Goal: Task Accomplishment & Management: Use online tool/utility

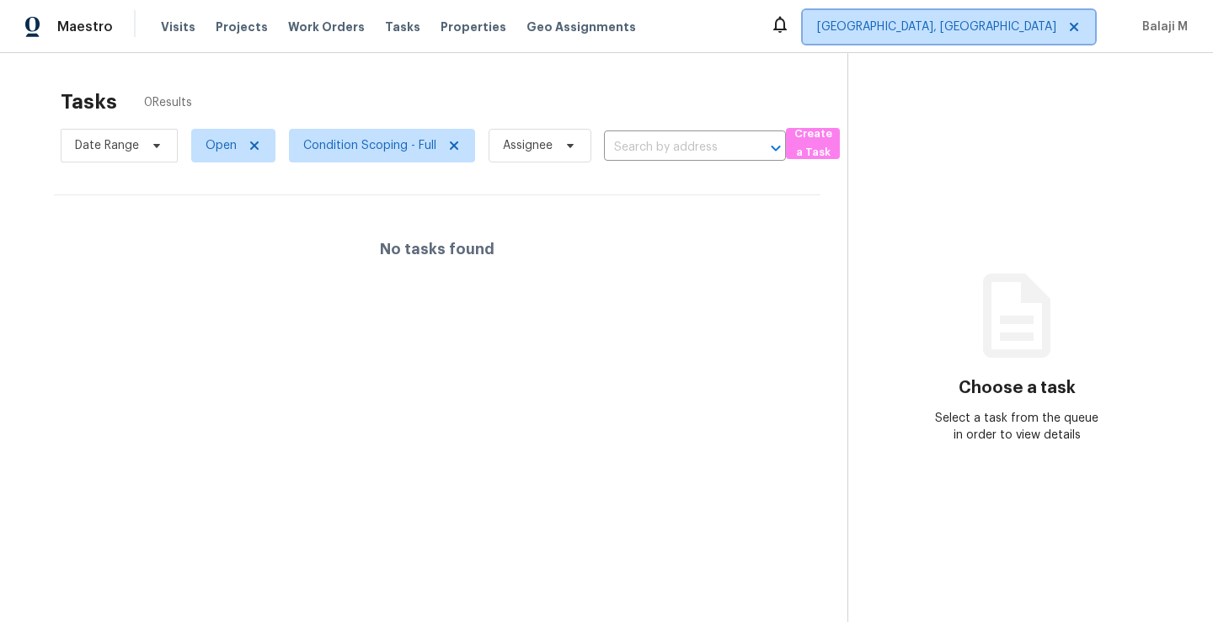
click at [1020, 24] on span "[GEOGRAPHIC_DATA], [GEOGRAPHIC_DATA]" at bounding box center [936, 27] width 239 height 17
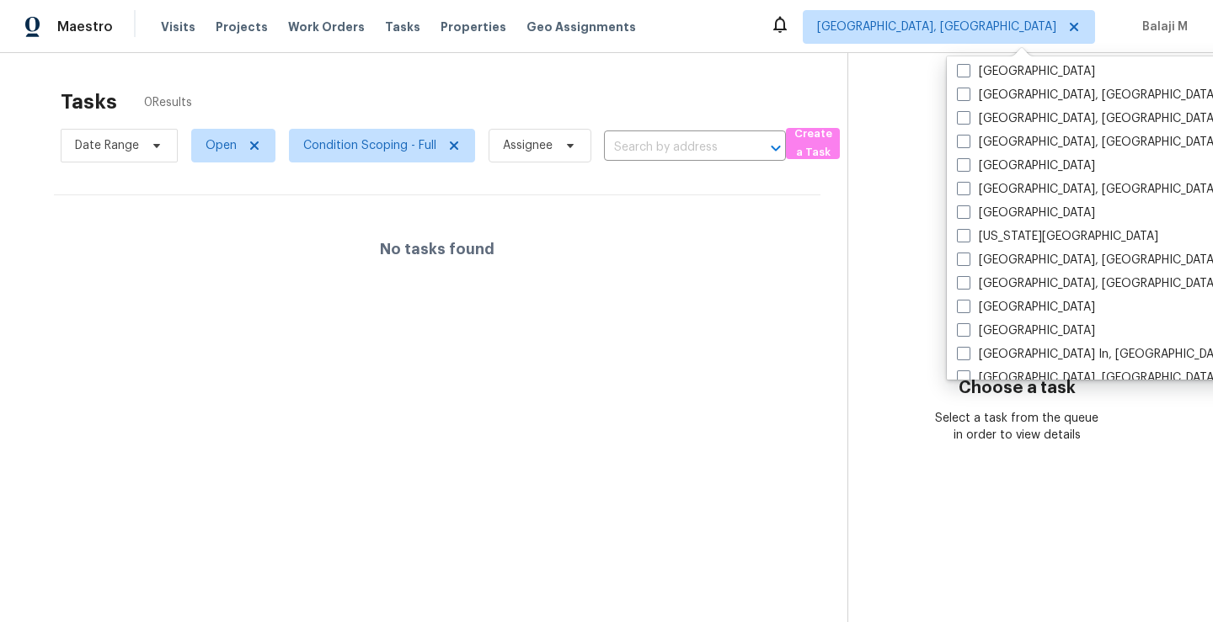
scroll to position [476, 0]
click at [1027, 214] on label "[GEOGRAPHIC_DATA]" at bounding box center [1026, 212] width 138 height 17
click at [968, 214] on input "[GEOGRAPHIC_DATA]" at bounding box center [962, 209] width 11 height 11
checkbox input "true"
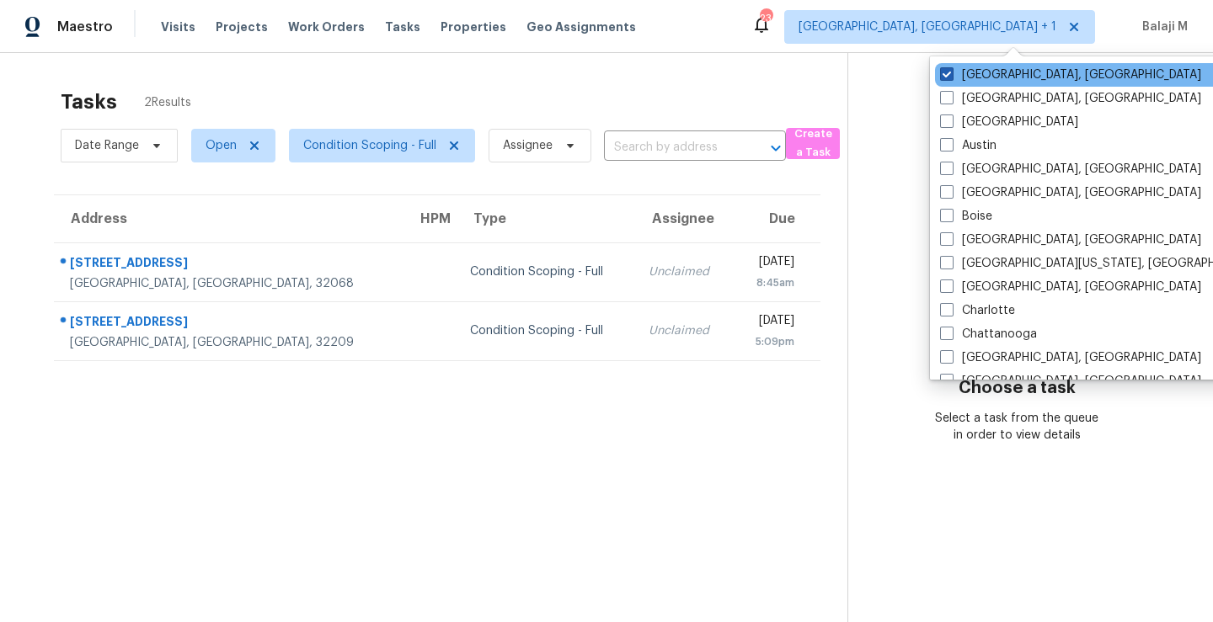
click at [989, 72] on label "[GEOGRAPHIC_DATA], [GEOGRAPHIC_DATA]" at bounding box center [1070, 75] width 261 height 17
click at [951, 72] on input "[GEOGRAPHIC_DATA], [GEOGRAPHIC_DATA]" at bounding box center [945, 72] width 11 height 11
checkbox input "false"
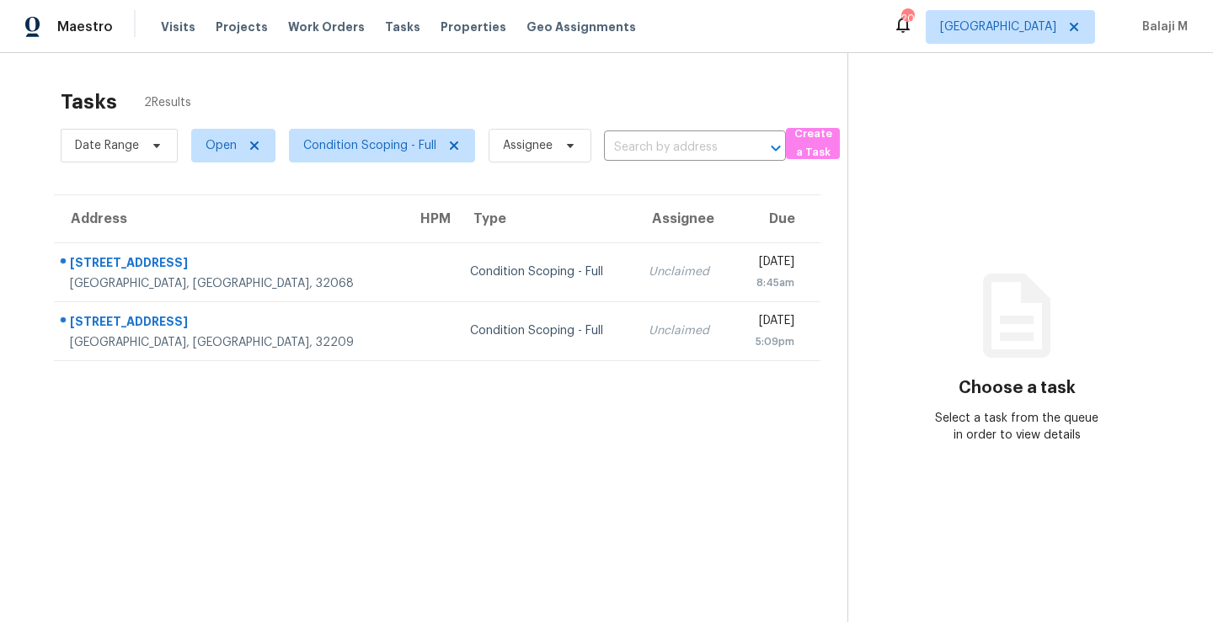
click at [675, 406] on section "Tasks 2 Results Date Range Open Condition Scoping - Full Assignee ​ Create a Ta…" at bounding box center [437, 377] width 820 height 595
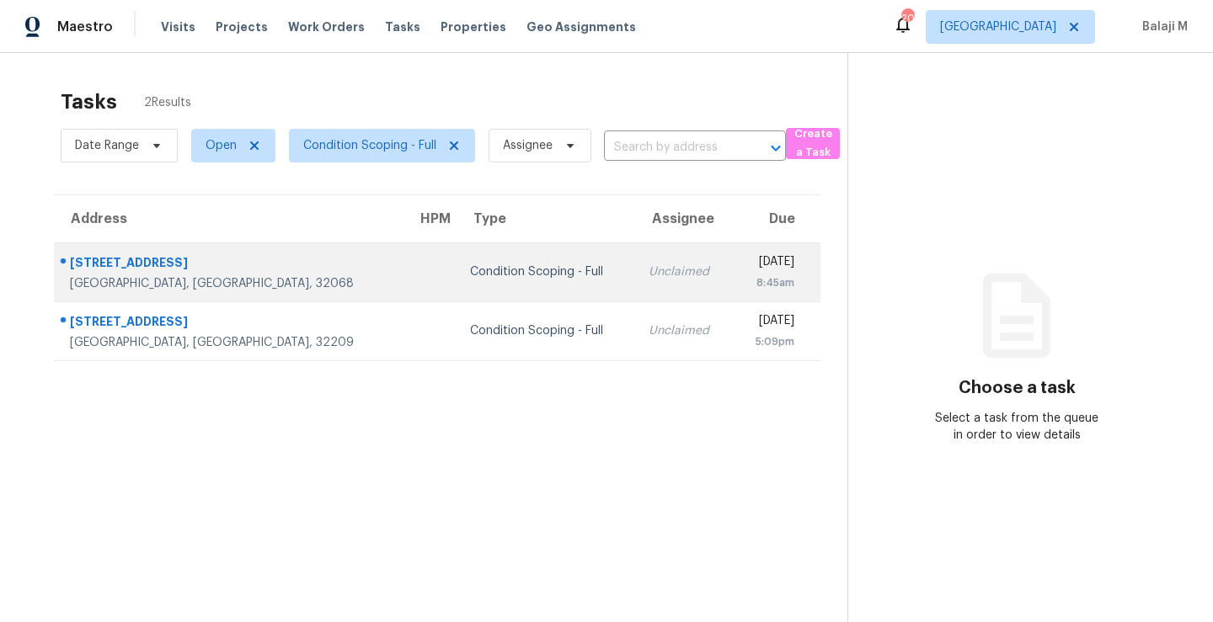
click at [635, 285] on td "Unclaimed" at bounding box center [684, 272] width 98 height 59
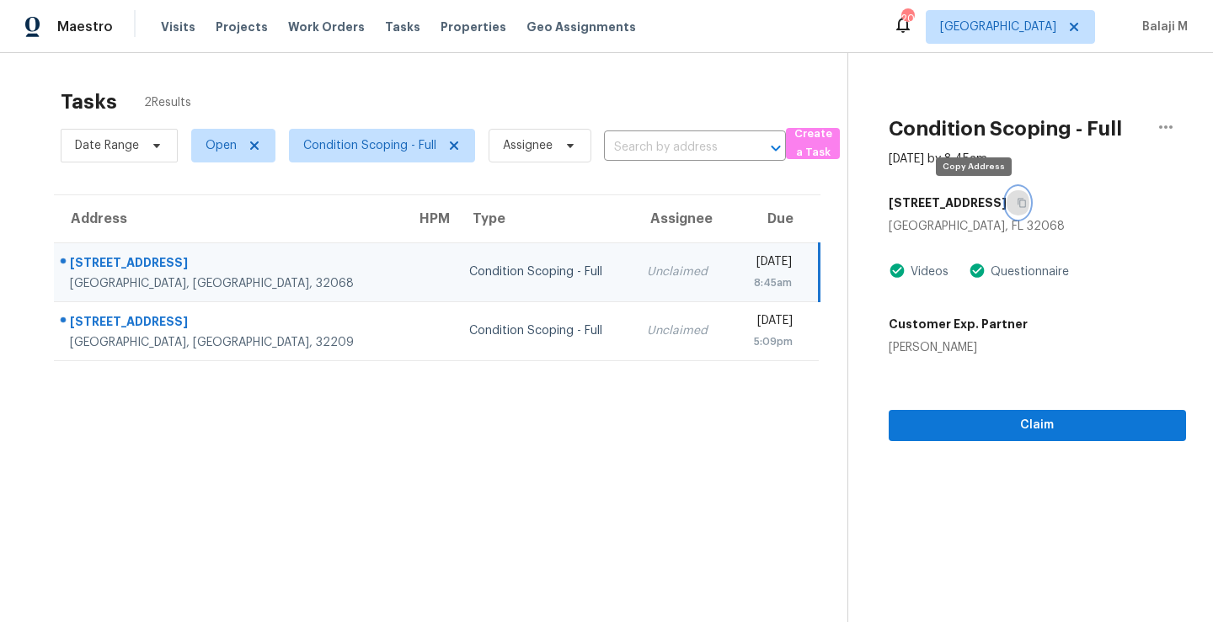
click at [1006, 201] on button "button" at bounding box center [1017, 203] width 23 height 30
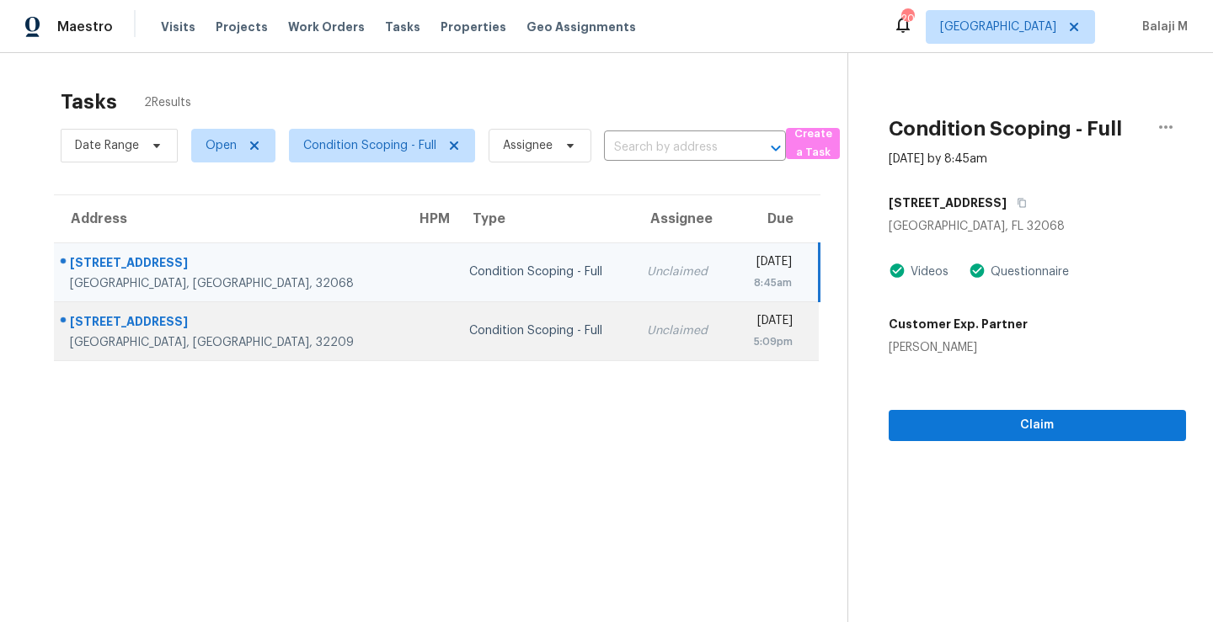
click at [200, 326] on div "[STREET_ADDRESS]" at bounding box center [229, 323] width 319 height 21
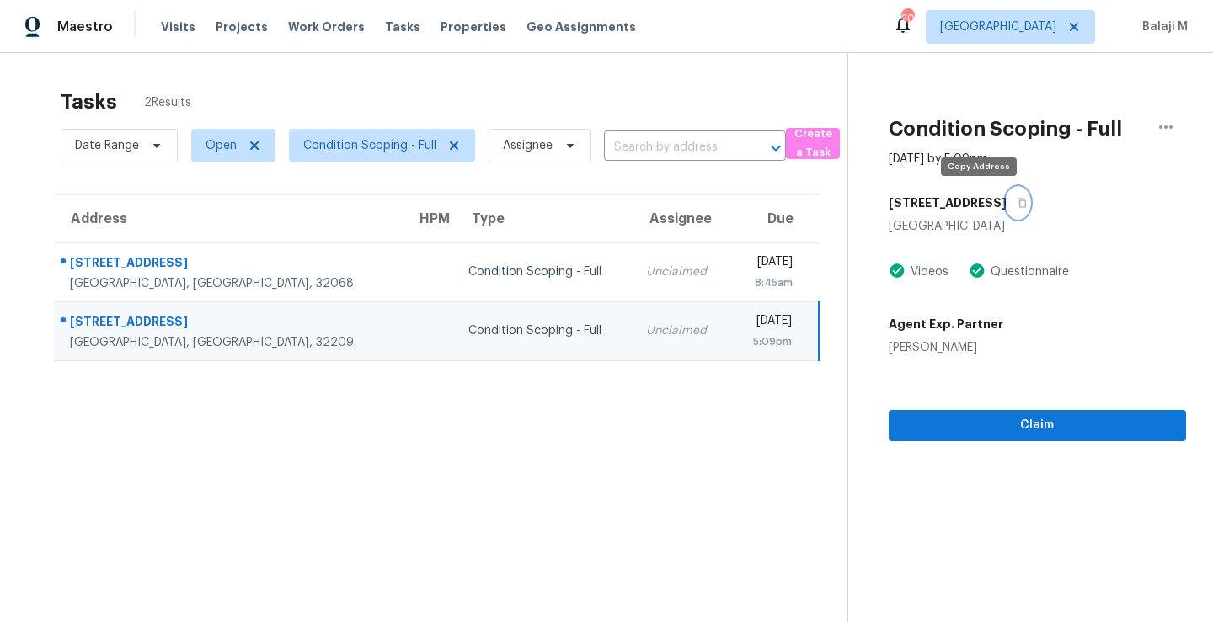
click at [1016, 200] on icon "button" at bounding box center [1021, 203] width 10 height 10
click at [1021, 16] on span "[GEOGRAPHIC_DATA]" at bounding box center [1009, 27] width 169 height 34
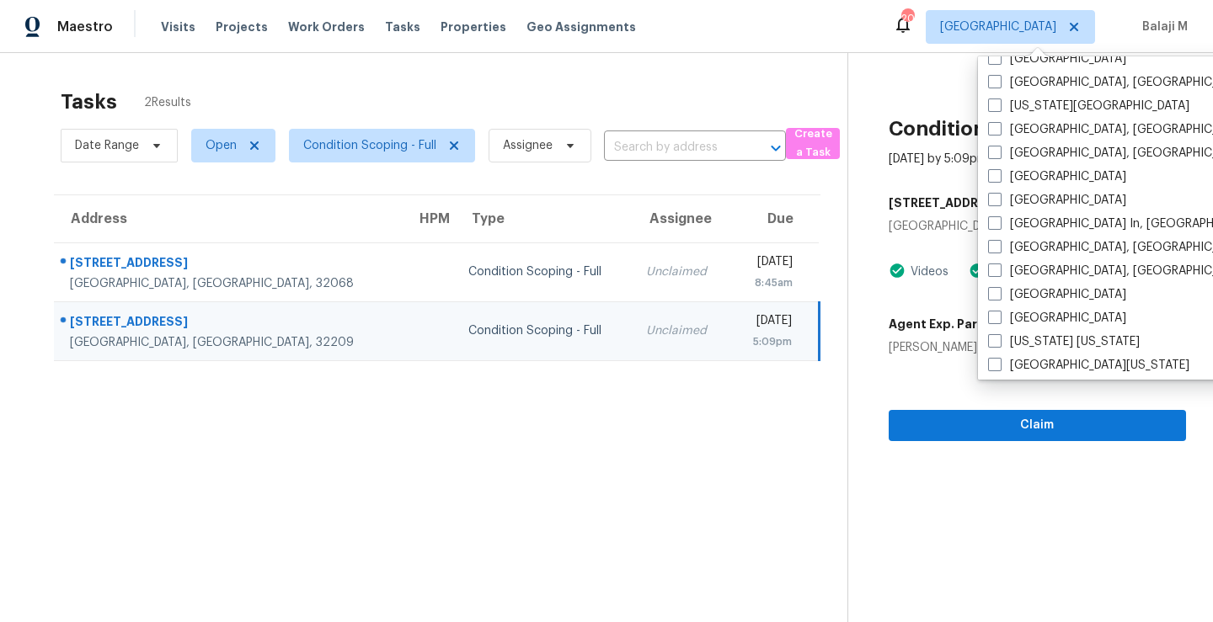
scroll to position [598, 0]
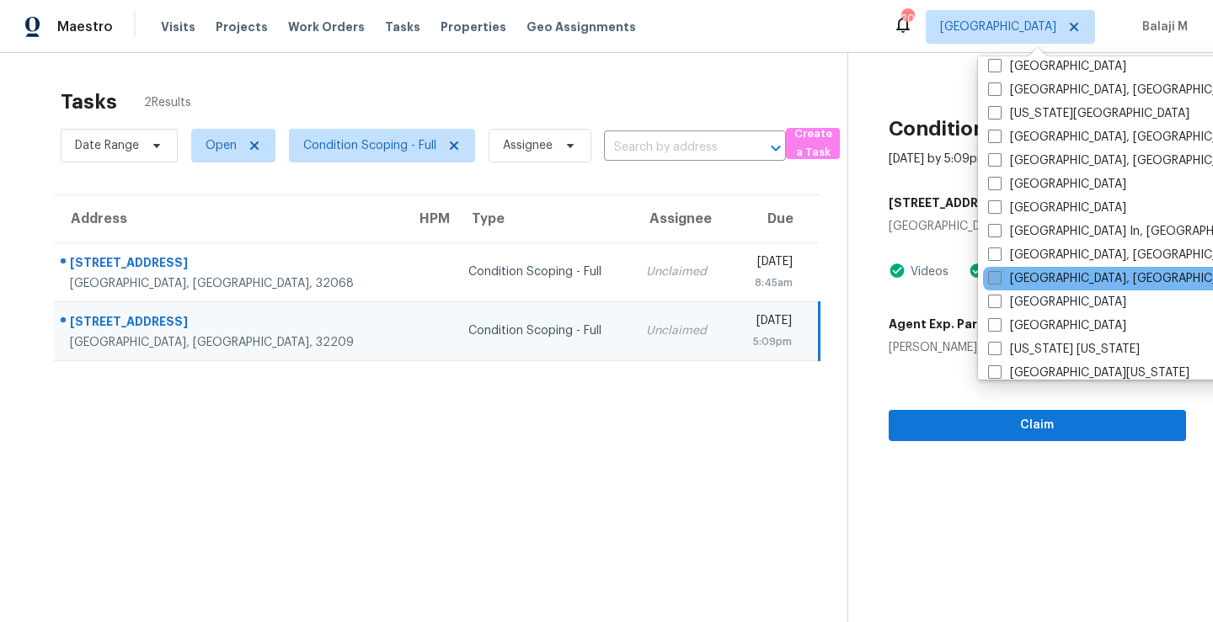
click at [1021, 281] on label "[GEOGRAPHIC_DATA], [GEOGRAPHIC_DATA]" at bounding box center [1118, 278] width 261 height 17
click at [999, 281] on input "[GEOGRAPHIC_DATA], [GEOGRAPHIC_DATA]" at bounding box center [993, 275] width 11 height 11
checkbox input "true"
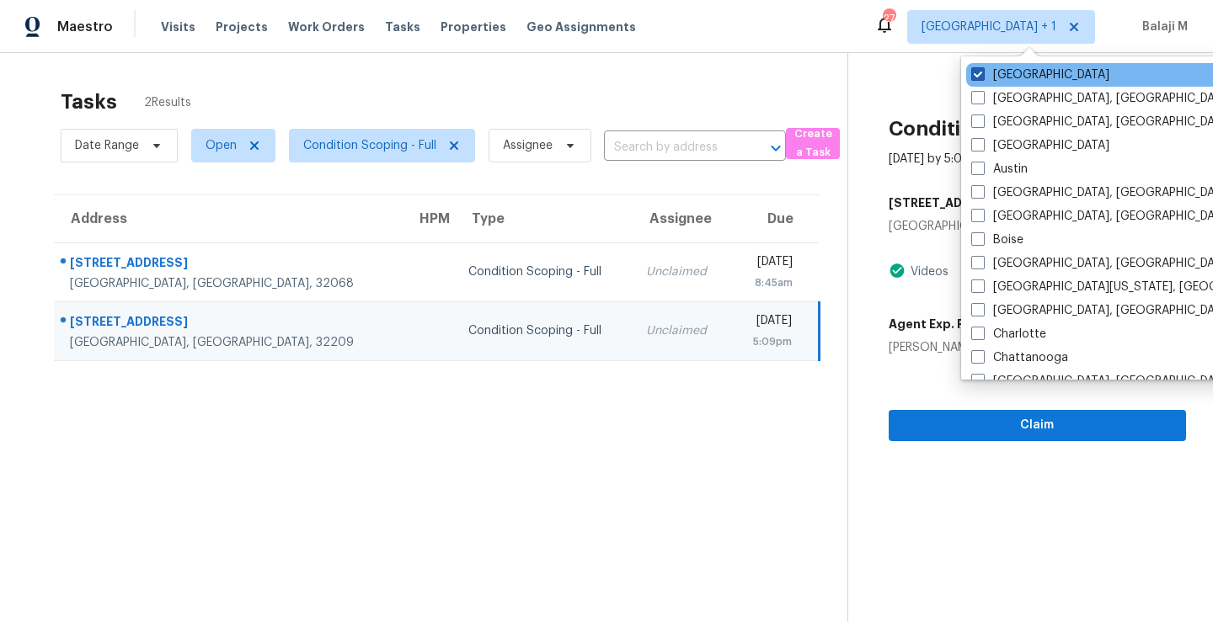
click at [1012, 83] on label "[GEOGRAPHIC_DATA]" at bounding box center [1040, 75] width 138 height 17
click at [982, 77] on input "[GEOGRAPHIC_DATA]" at bounding box center [976, 72] width 11 height 11
checkbox input "false"
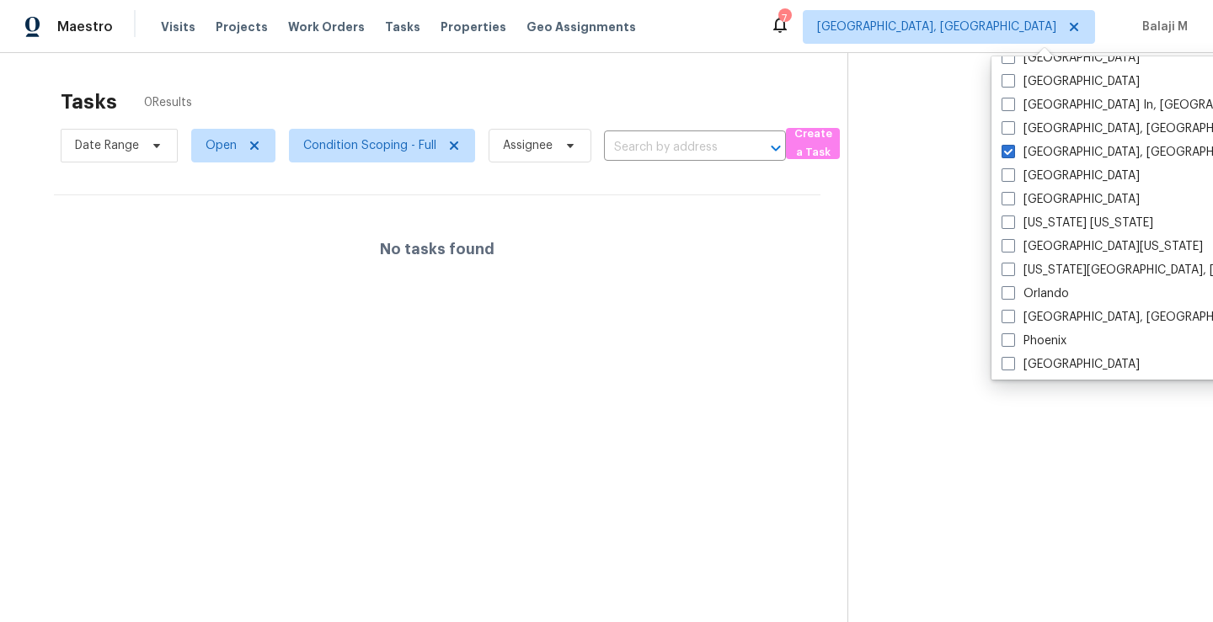
scroll to position [723, 0]
click at [1072, 296] on div "Orlando" at bounding box center [1165, 295] width 339 height 24
click at [1033, 293] on label "Orlando" at bounding box center [1034, 294] width 67 height 17
click at [1012, 293] on input "Orlando" at bounding box center [1006, 291] width 11 height 11
checkbox input "true"
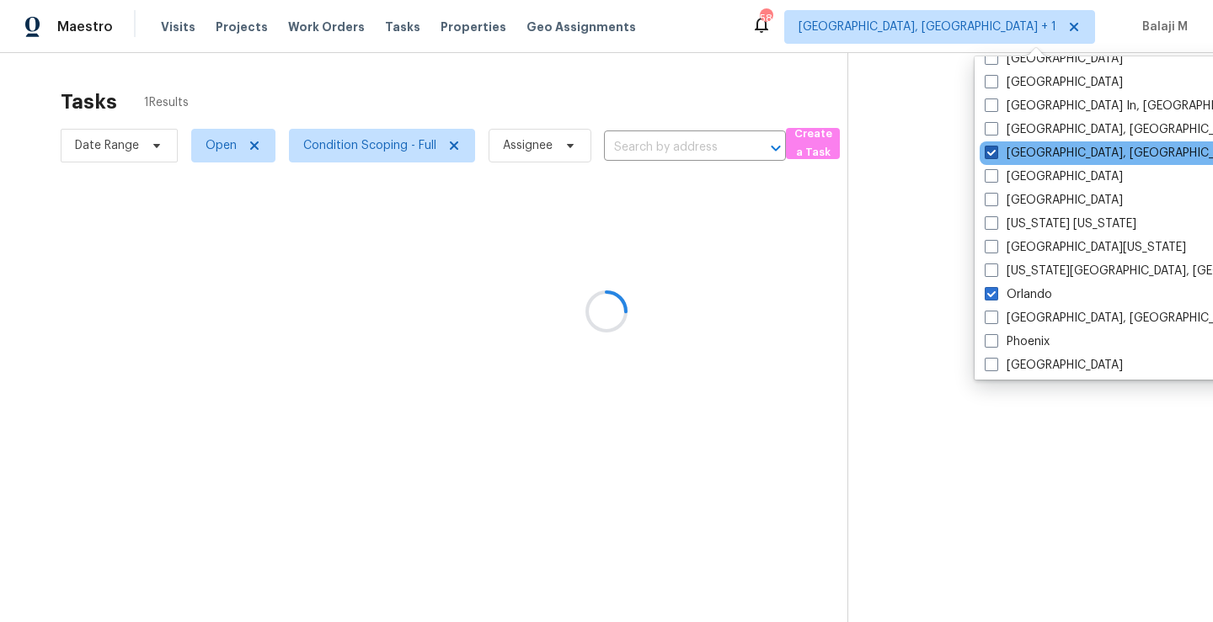
click at [1005, 152] on label "[GEOGRAPHIC_DATA], [GEOGRAPHIC_DATA]" at bounding box center [1114, 153] width 261 height 17
click at [995, 152] on input "[GEOGRAPHIC_DATA], [GEOGRAPHIC_DATA]" at bounding box center [989, 150] width 11 height 11
checkbox input "false"
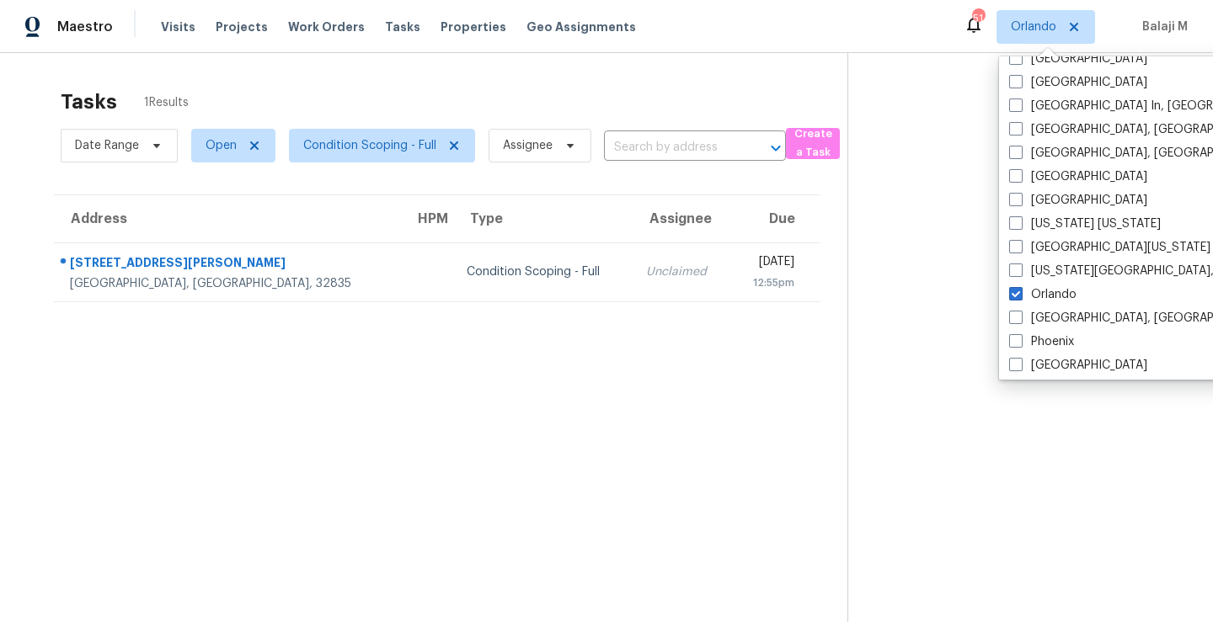
click at [863, 279] on section at bounding box center [1016, 364] width 339 height 622
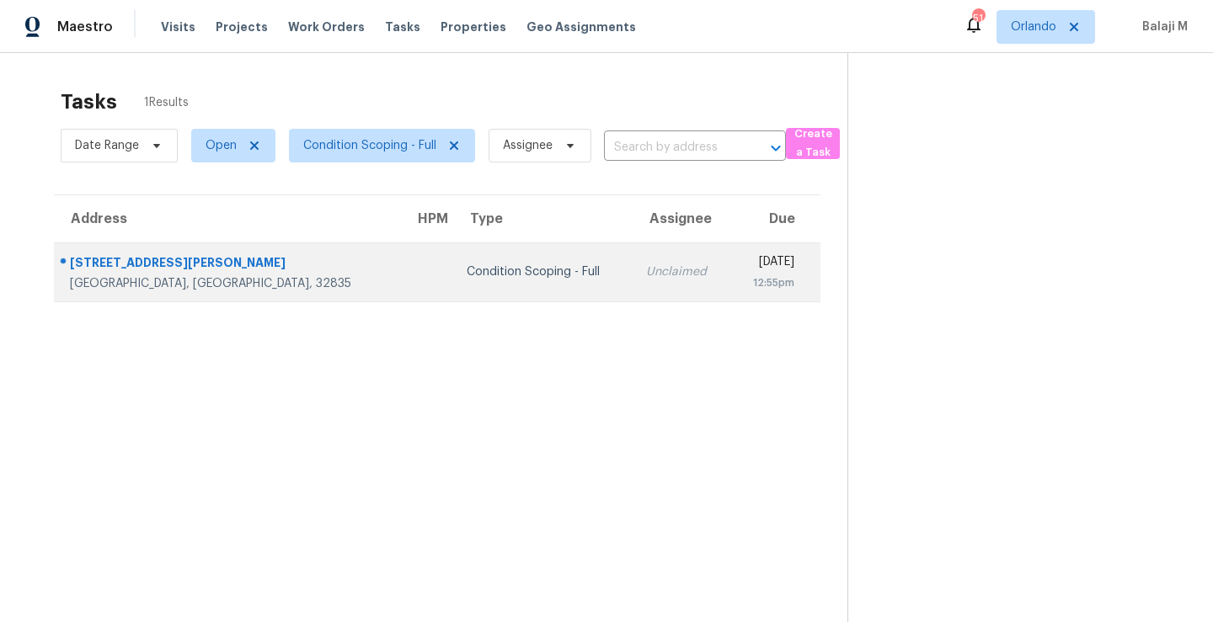
click at [646, 279] on div "Unclaimed" at bounding box center [681, 272] width 71 height 17
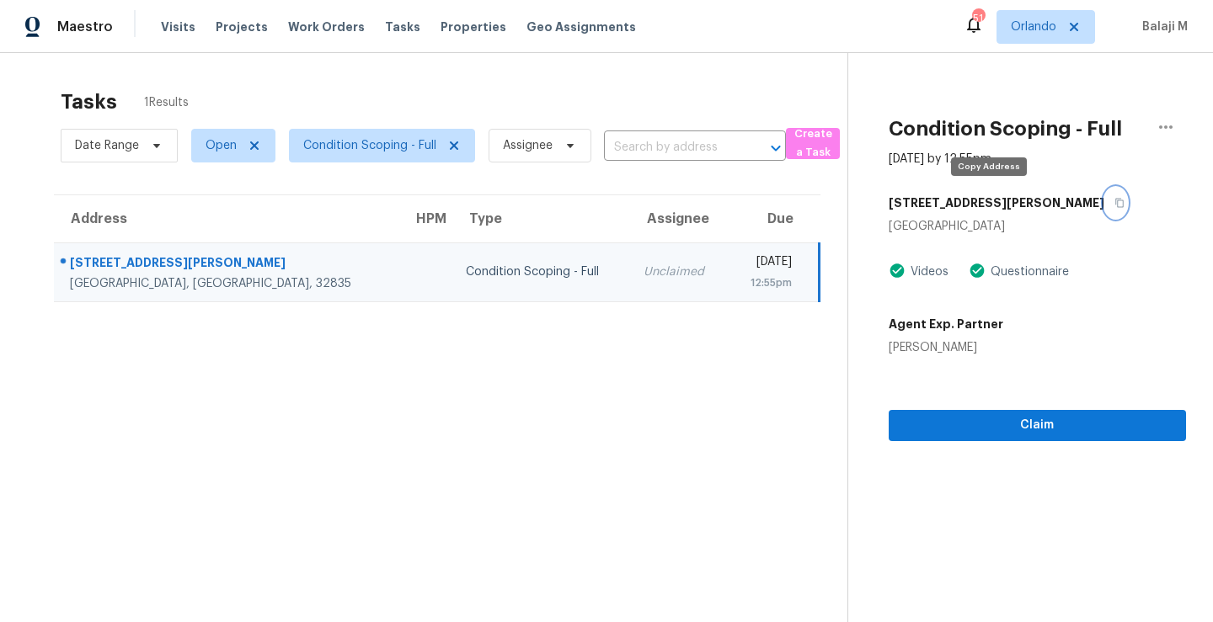
click at [1114, 205] on icon "button" at bounding box center [1119, 203] width 10 height 10
click at [1046, 23] on span "Orlando" at bounding box center [1033, 27] width 45 height 17
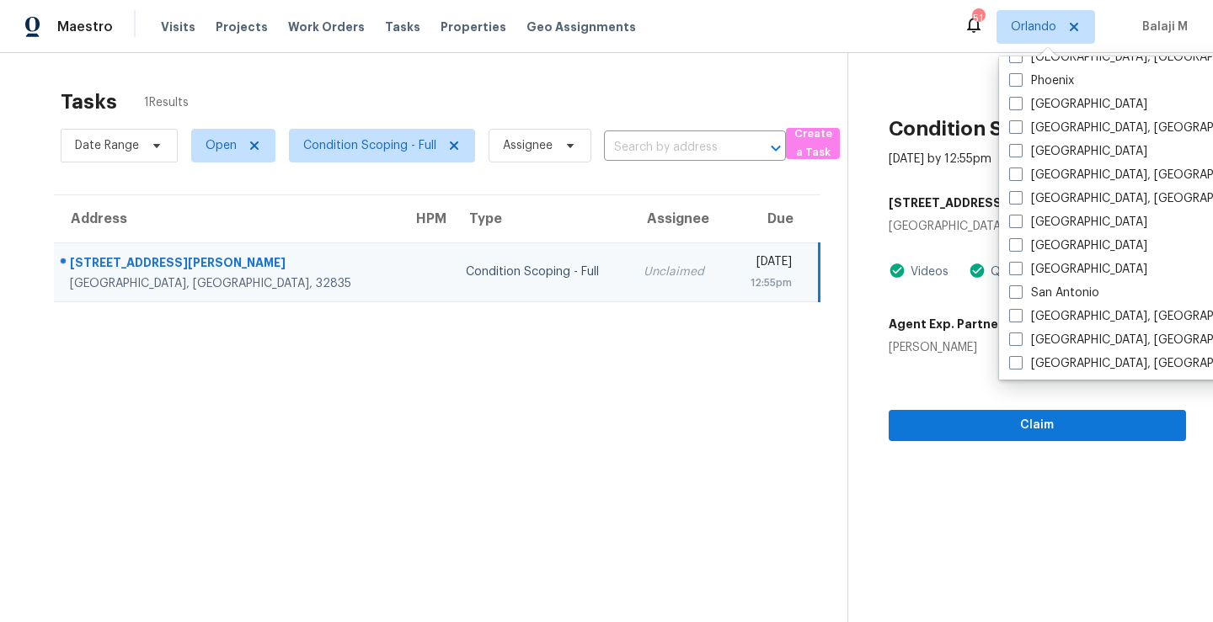
scroll to position [1128, 0]
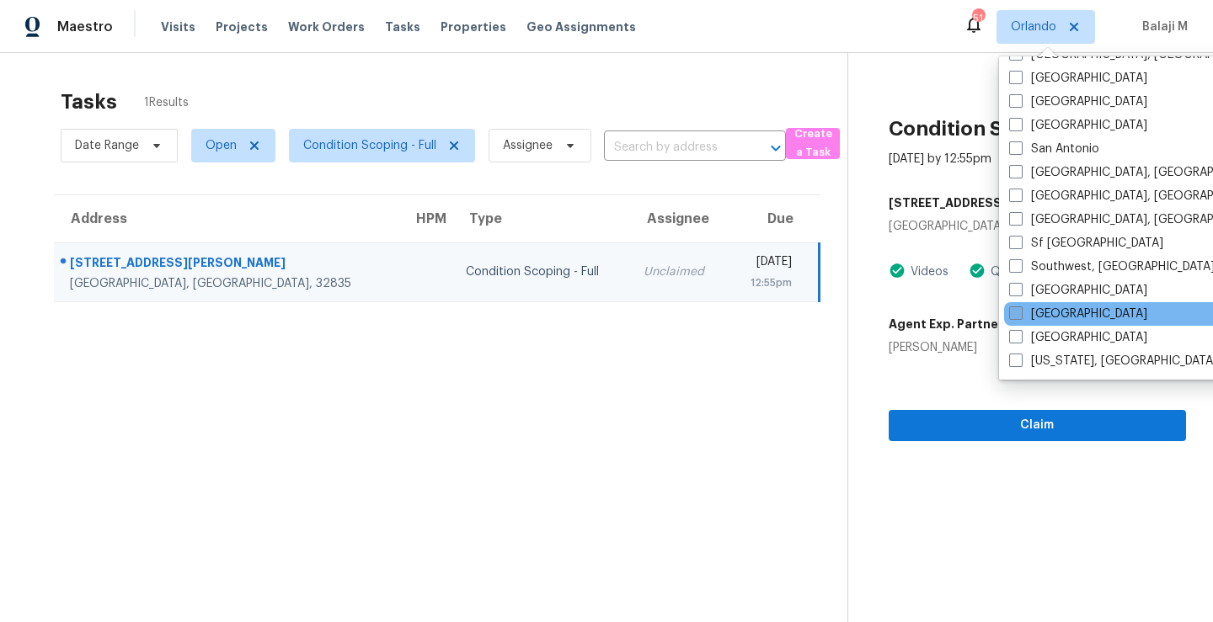
click at [1038, 310] on label "[GEOGRAPHIC_DATA]" at bounding box center [1078, 314] width 138 height 17
click at [1020, 310] on input "[GEOGRAPHIC_DATA]" at bounding box center [1014, 311] width 11 height 11
checkbox input "true"
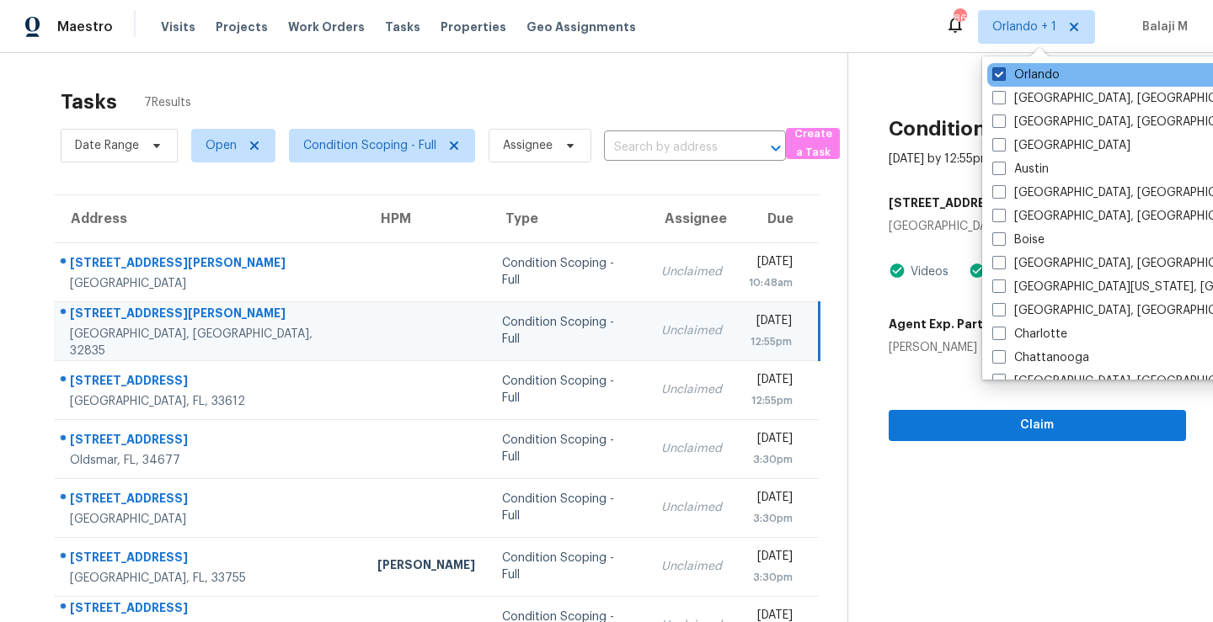
click at [1037, 79] on label "Orlando" at bounding box center [1025, 75] width 67 height 17
click at [1003, 77] on input "Orlando" at bounding box center [997, 72] width 11 height 11
checkbox input "false"
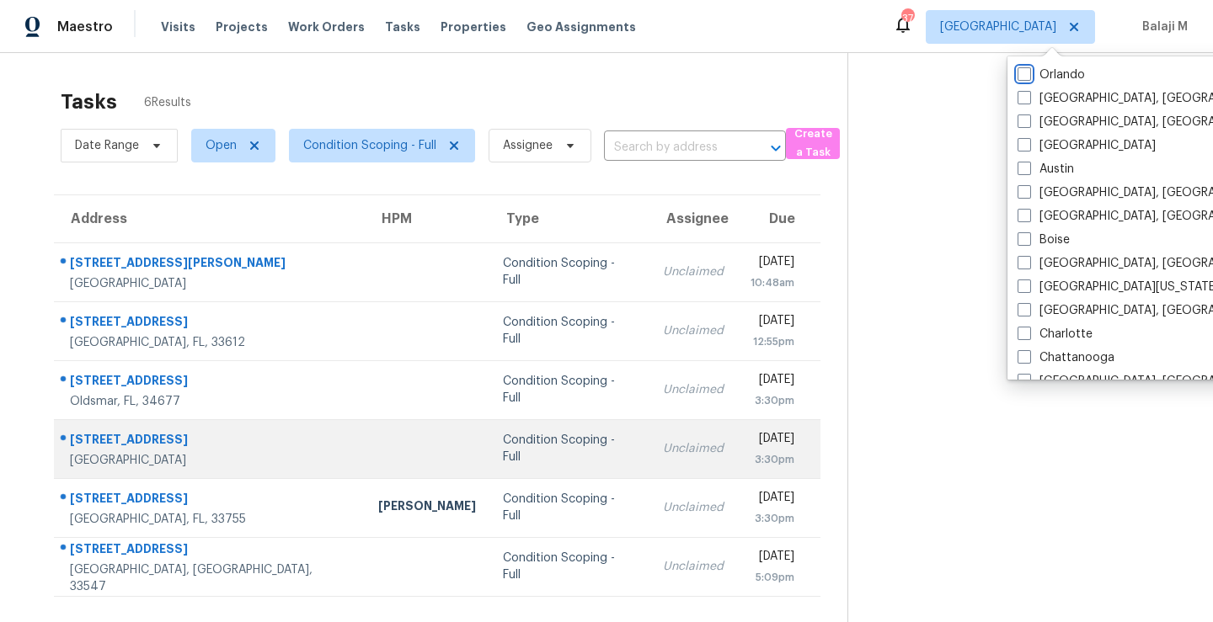
scroll to position [66, 0]
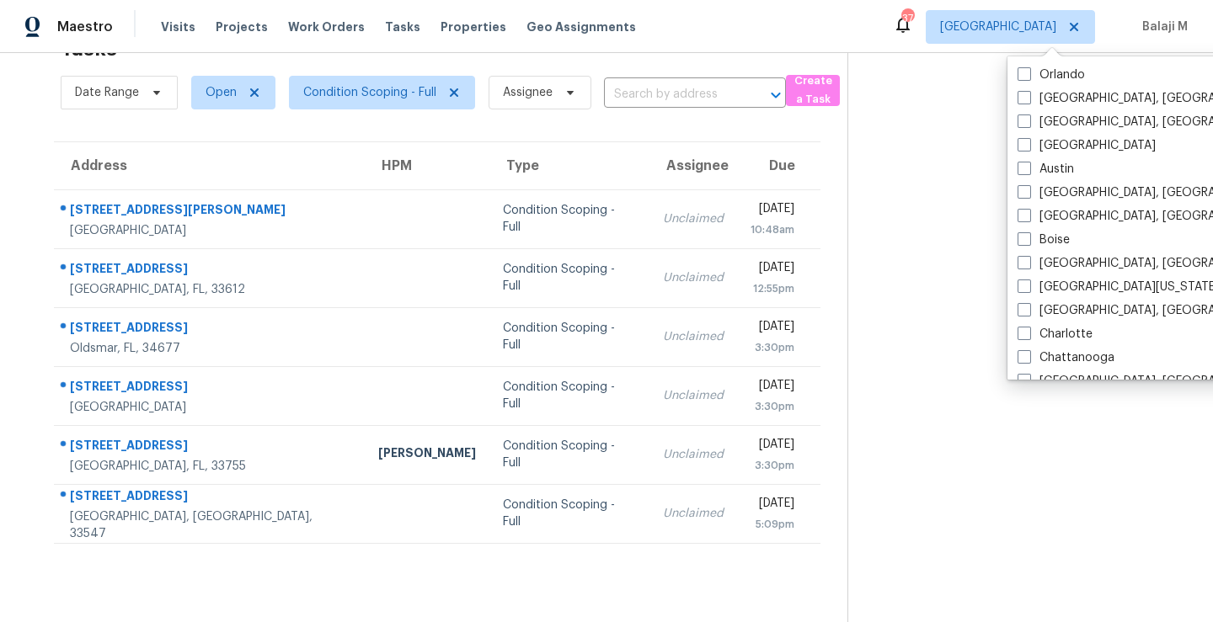
click at [965, 370] on section at bounding box center [1016, 311] width 339 height 622
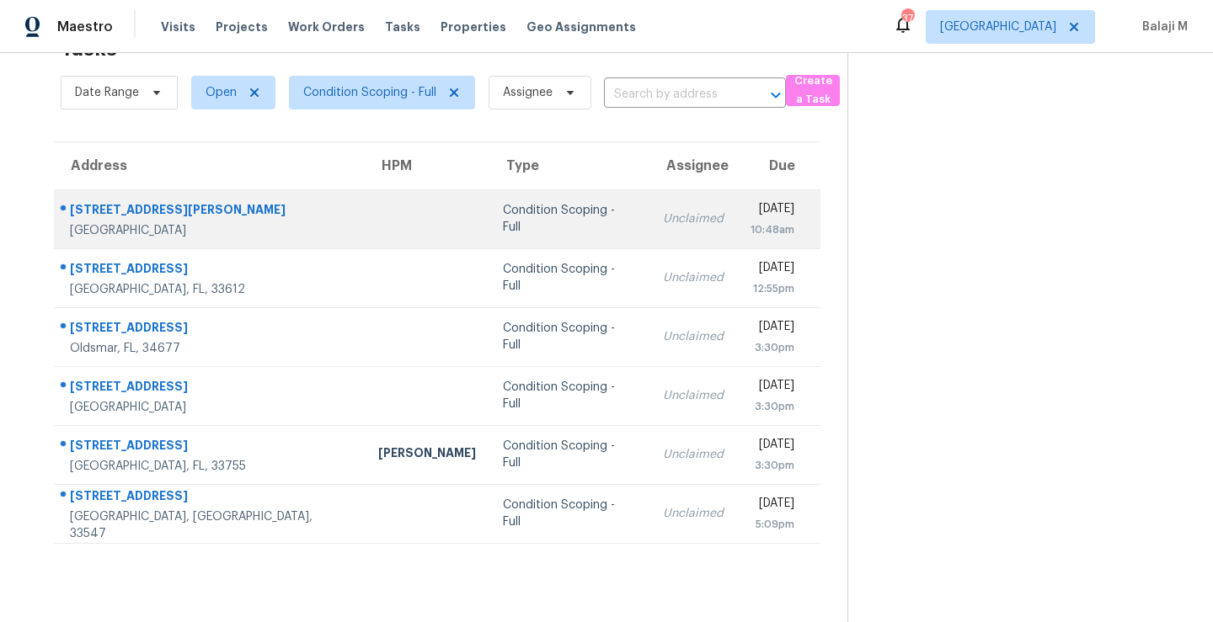
click at [489, 216] on td "Condition Scoping - Full" at bounding box center [569, 218] width 160 height 59
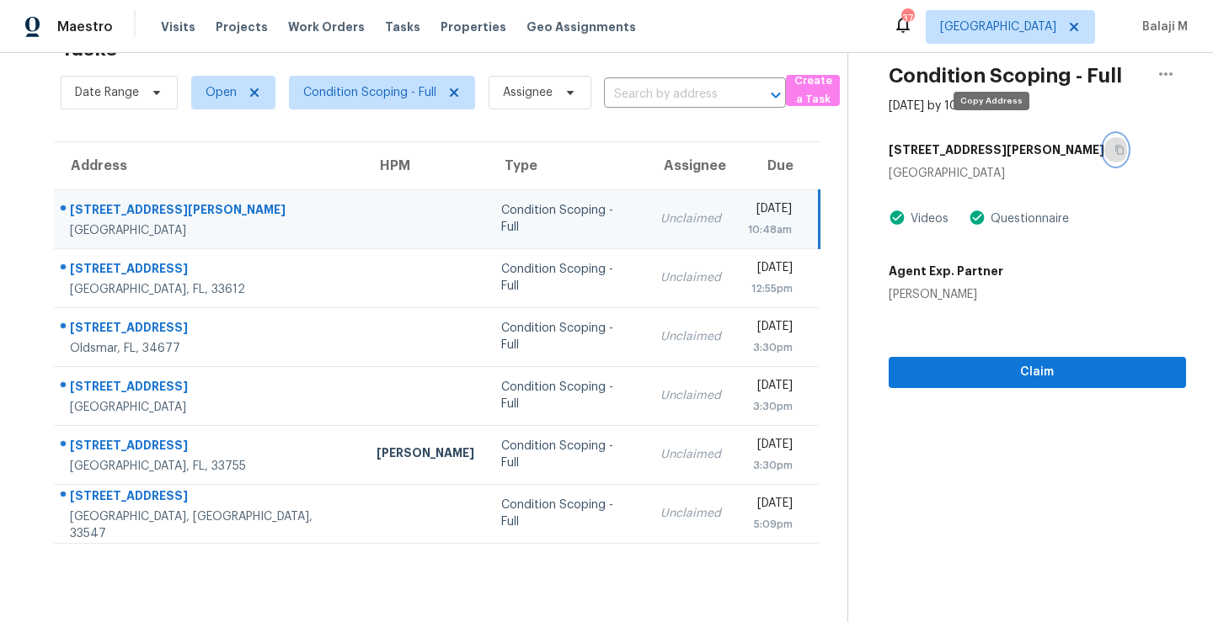
click at [1114, 145] on icon "button" at bounding box center [1119, 150] width 10 height 10
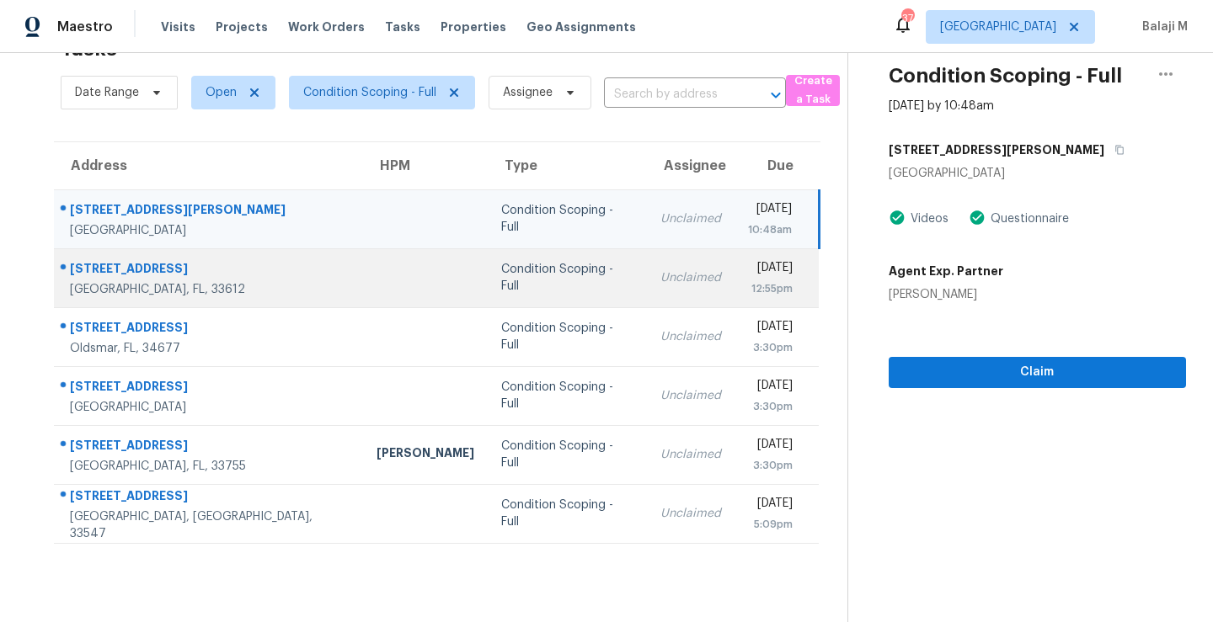
click at [501, 263] on div "Condition Scoping - Full" at bounding box center [567, 278] width 132 height 34
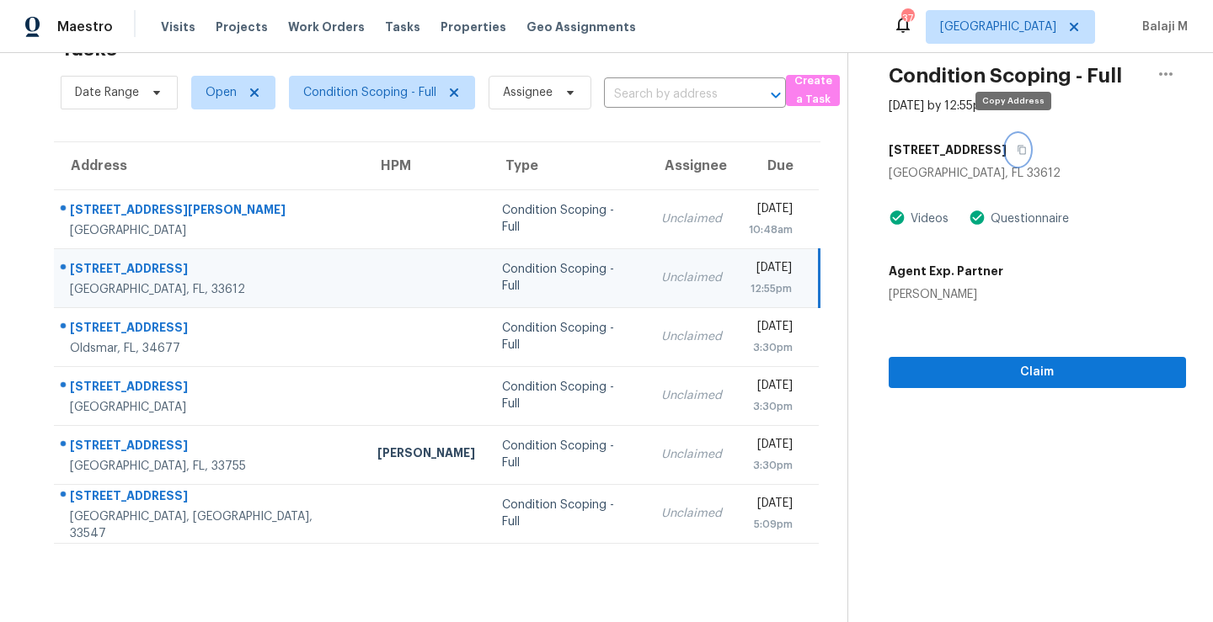
click at [1016, 145] on icon "button" at bounding box center [1021, 150] width 10 height 10
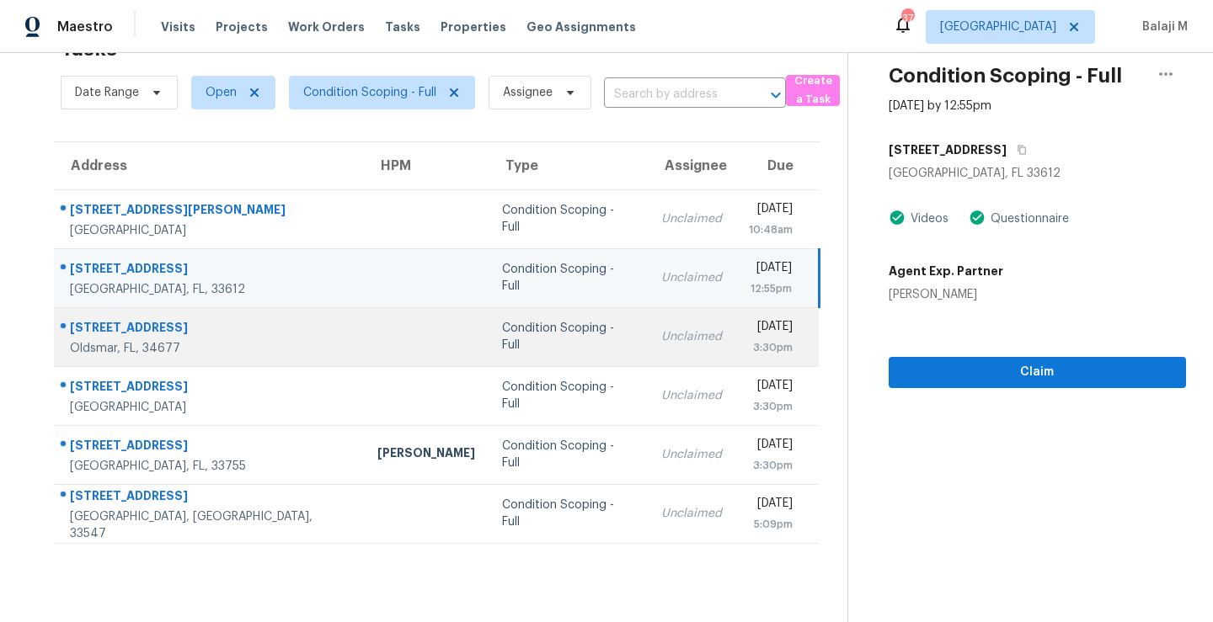
click at [364, 317] on td at bounding box center [426, 336] width 125 height 59
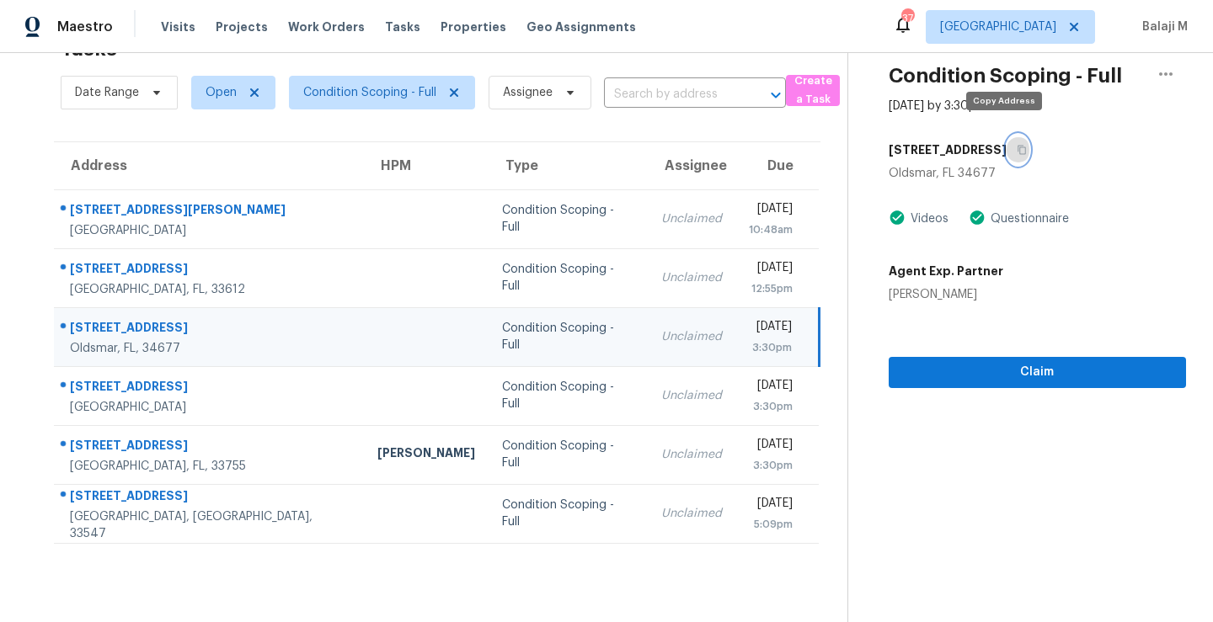
click at [1016, 145] on icon "button" at bounding box center [1021, 150] width 10 height 10
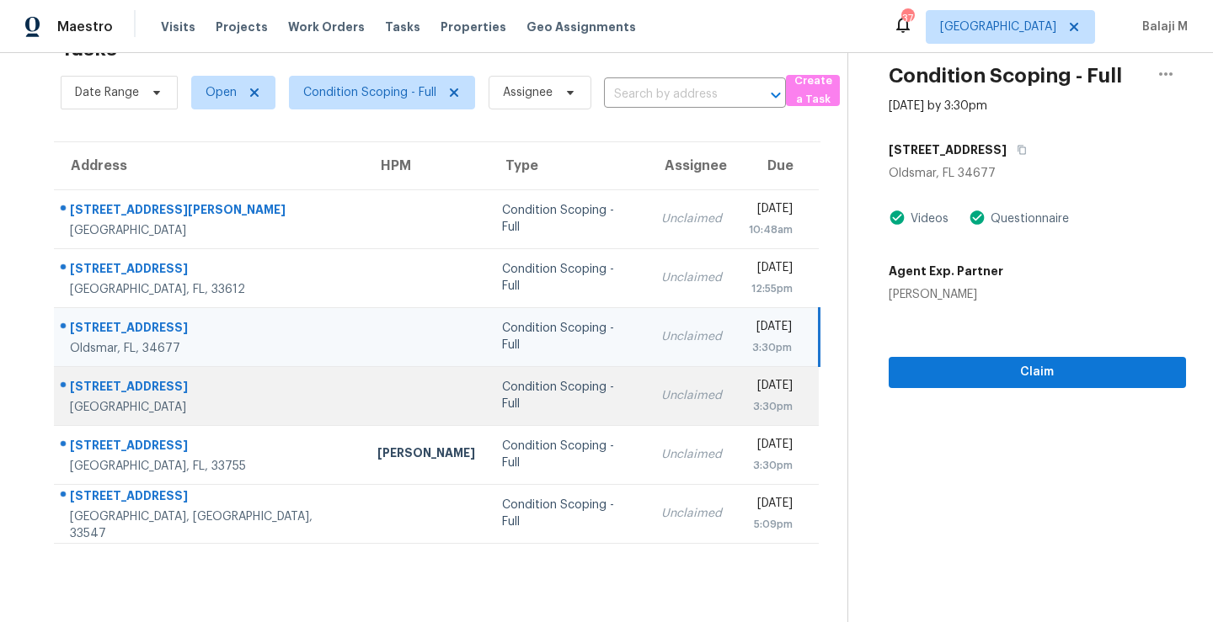
click at [502, 391] on div "Condition Scoping - Full" at bounding box center [568, 396] width 132 height 34
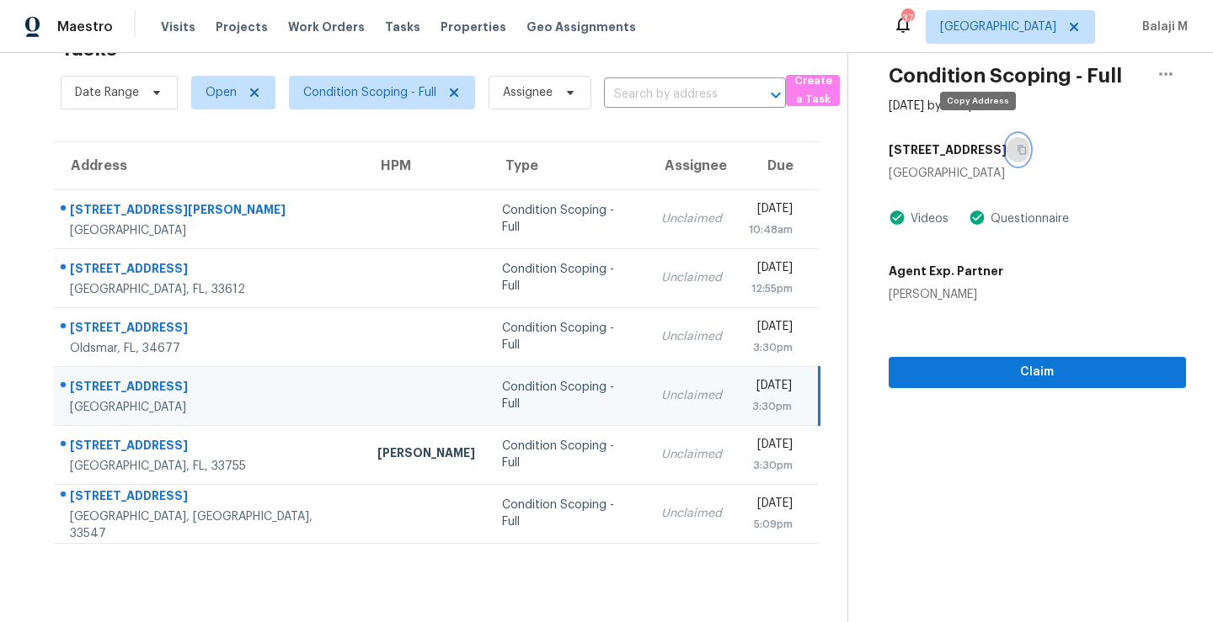
click at [1006, 142] on button "button" at bounding box center [1017, 150] width 23 height 30
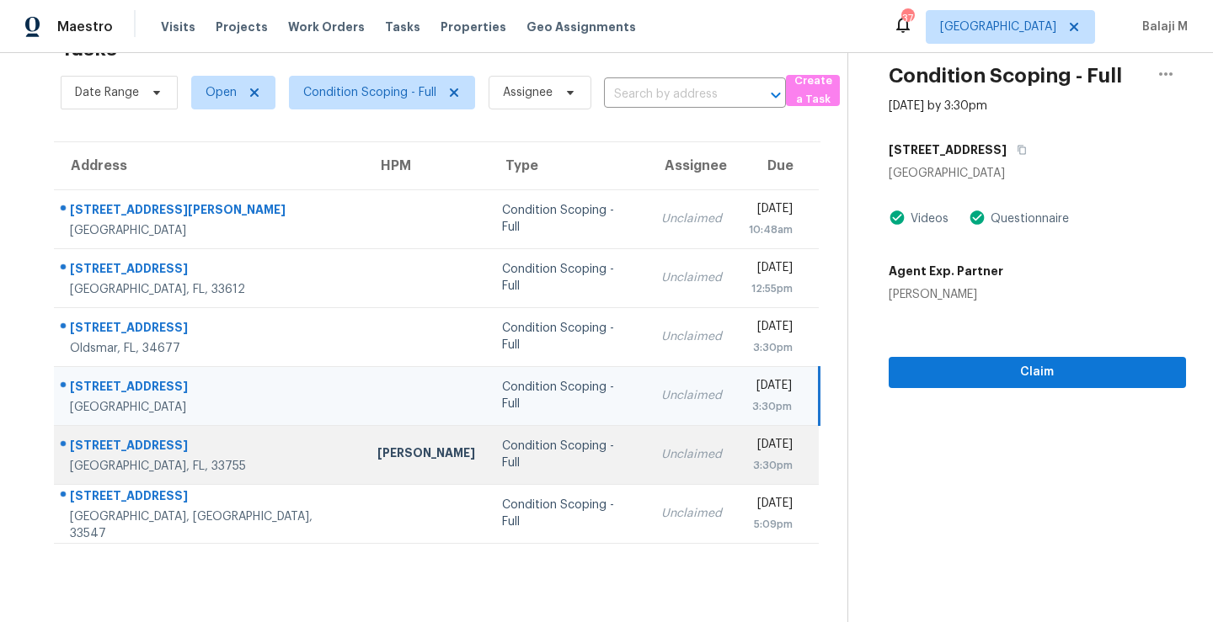
click at [502, 440] on div "Condition Scoping - Full" at bounding box center [568, 455] width 132 height 34
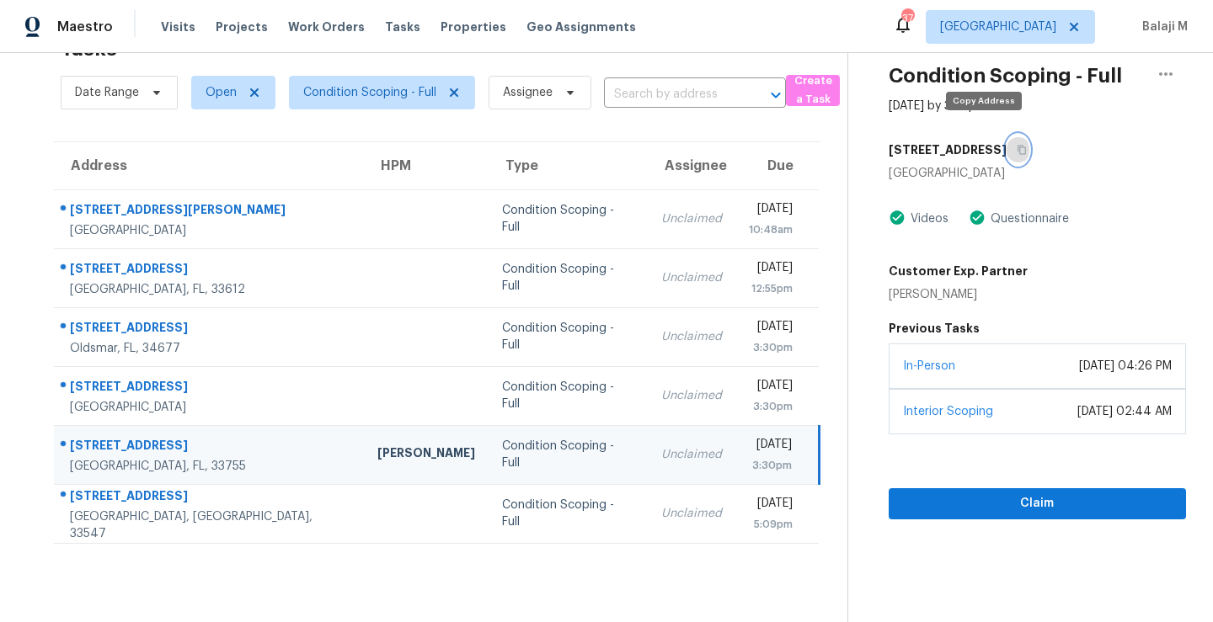
click at [1016, 145] on icon "button" at bounding box center [1021, 150] width 10 height 10
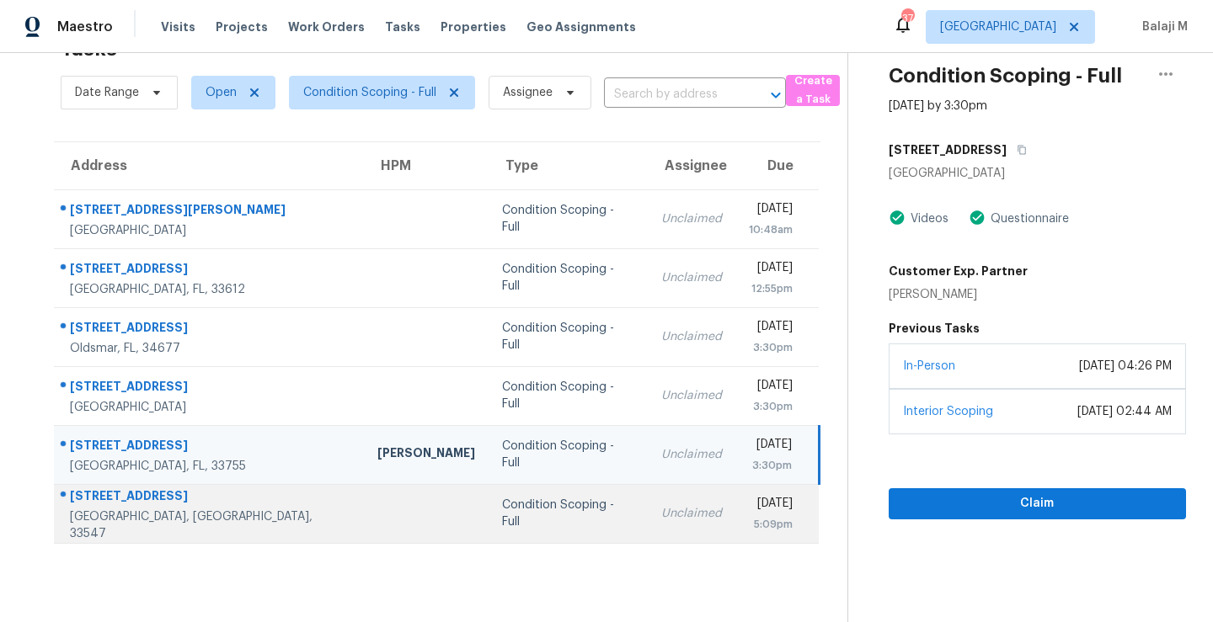
click at [502, 507] on div "Condition Scoping - Full" at bounding box center [568, 514] width 132 height 34
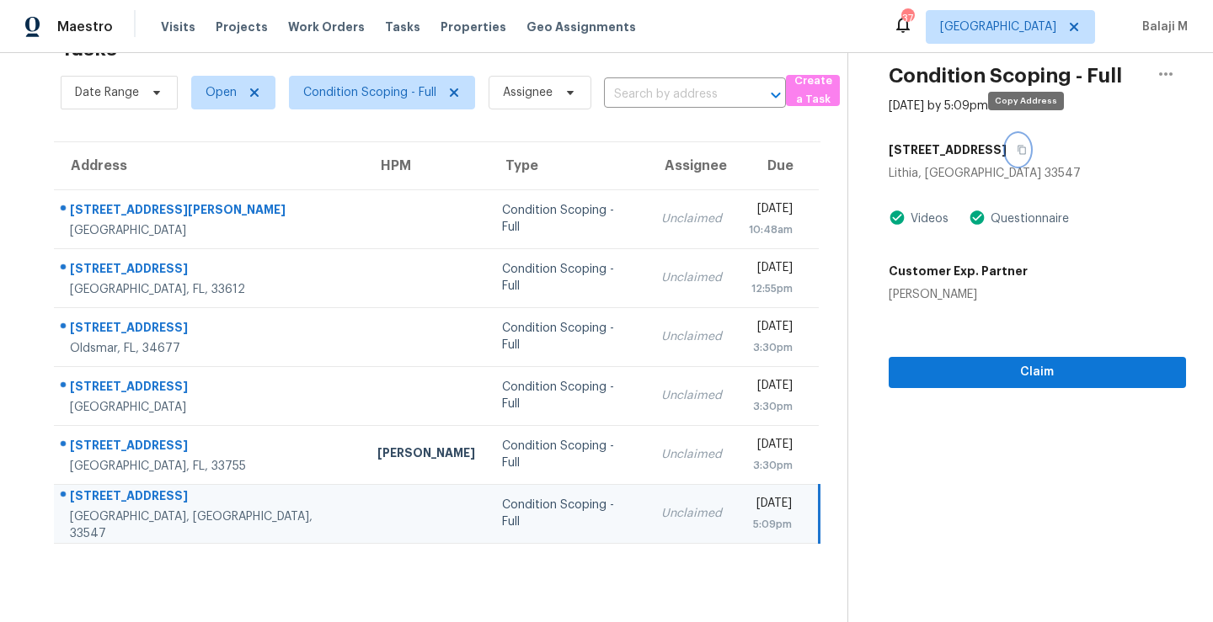
click at [1025, 146] on icon "button" at bounding box center [1021, 150] width 8 height 9
